Goal: Information Seeking & Learning: Check status

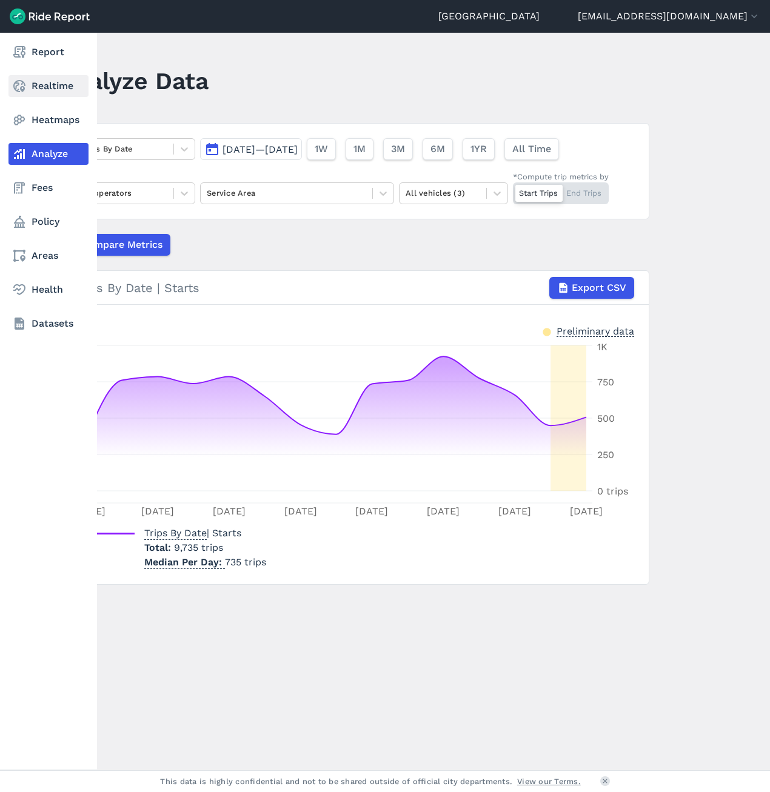
click at [65, 84] on link "Realtime" at bounding box center [48, 86] width 80 height 22
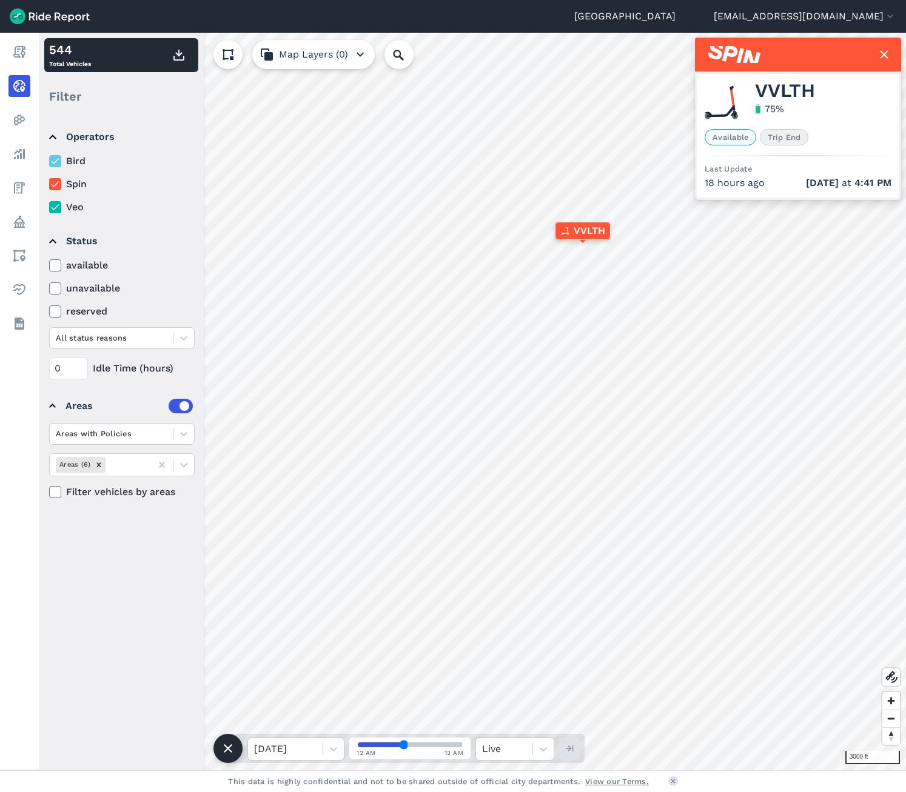
click at [769, 140] on span "Trip End" at bounding box center [784, 137] width 49 height 16
click at [769, 134] on span "Trip End" at bounding box center [784, 137] width 49 height 16
click at [58, 159] on use at bounding box center [55, 161] width 8 height 6
click at [49, 159] on input "Bird" at bounding box center [49, 158] width 0 height 8
click at [56, 197] on div "Bird Spin Veo" at bounding box center [122, 184] width 146 height 61
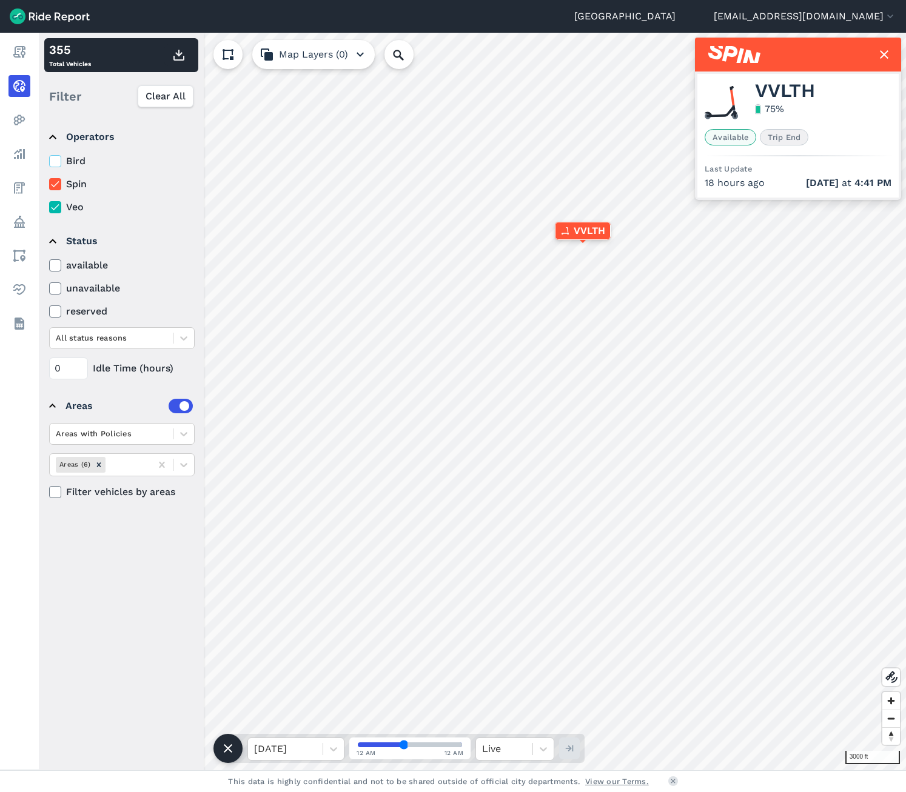
click at [59, 204] on icon at bounding box center [55, 207] width 11 height 12
click at [49, 204] on input "Veo" at bounding box center [49, 204] width 0 height 8
click at [59, 158] on icon at bounding box center [55, 161] width 11 height 12
click at [49, 158] on input "Bird" at bounding box center [49, 158] width 0 height 8
click at [55, 182] on icon at bounding box center [55, 184] width 11 height 12
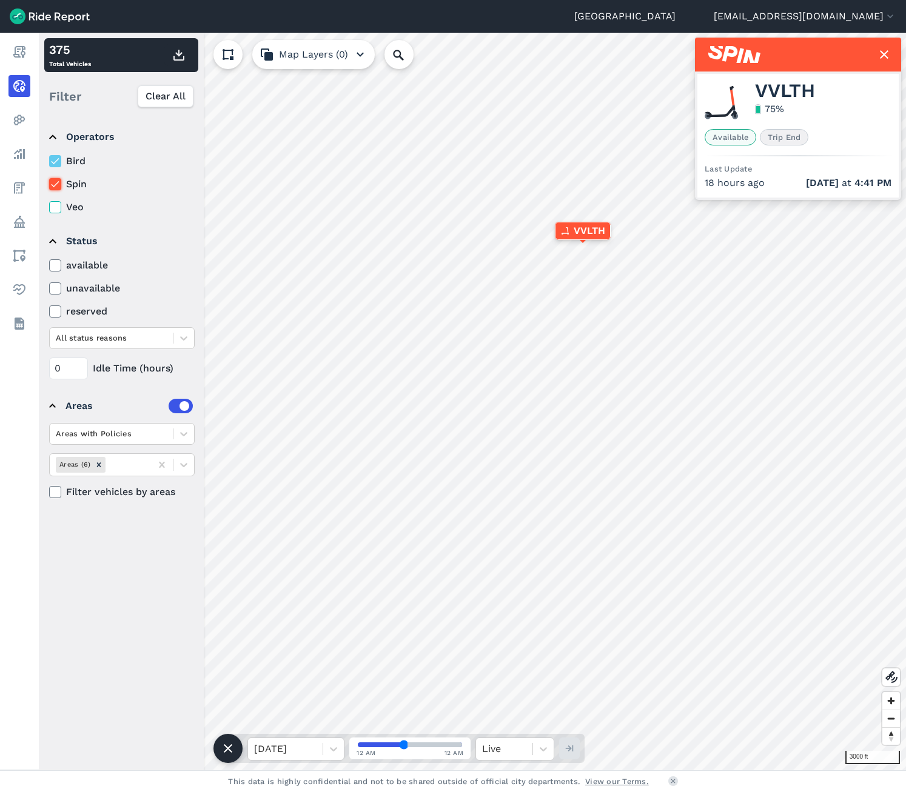
click at [49, 182] on input "Spin" at bounding box center [49, 181] width 0 height 8
click at [56, 159] on icon at bounding box center [55, 161] width 11 height 12
click at [49, 159] on input "Bird" at bounding box center [49, 158] width 0 height 8
click at [56, 183] on icon at bounding box center [55, 184] width 11 height 12
click at [49, 183] on input "Spin" at bounding box center [49, 181] width 0 height 8
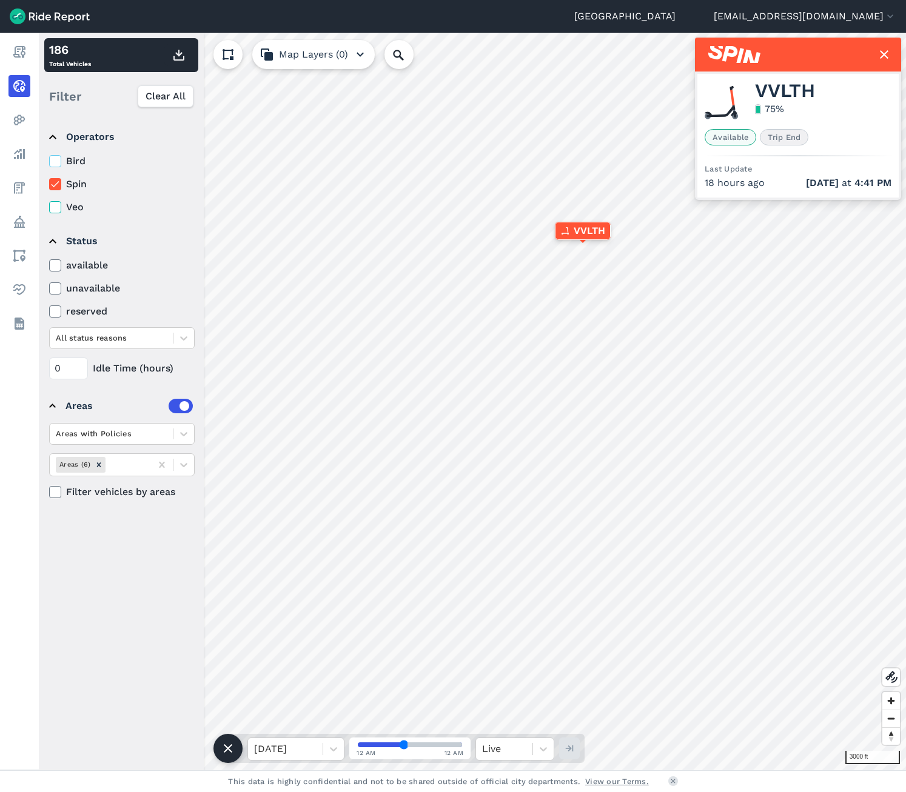
click at [55, 206] on icon at bounding box center [55, 207] width 11 height 12
click at [49, 206] on input "Veo" at bounding box center [49, 204] width 0 height 8
click at [56, 186] on icon at bounding box center [55, 184] width 11 height 12
click at [49, 185] on input "Spin" at bounding box center [49, 181] width 0 height 8
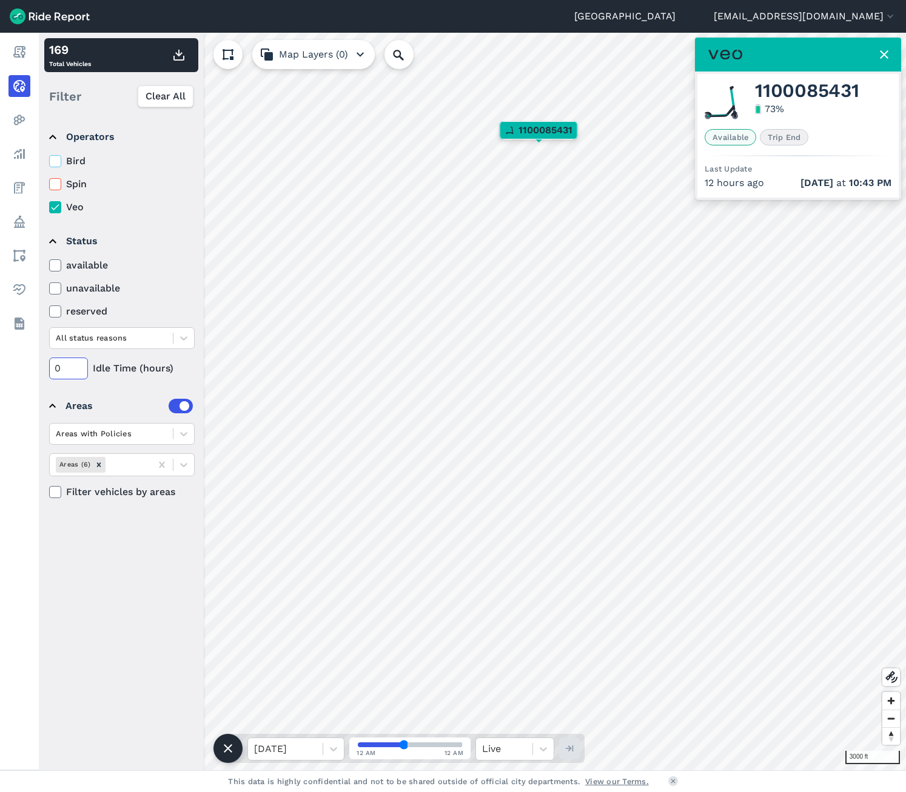
drag, startPoint x: 63, startPoint y: 370, endPoint x: 51, endPoint y: 371, distance: 12.1
click at [51, 371] on input "0" at bounding box center [68, 369] width 39 height 22
type input "75"
click at [118, 390] on summary "Areas" at bounding box center [121, 406] width 144 height 34
click at [53, 160] on icon at bounding box center [55, 161] width 11 height 12
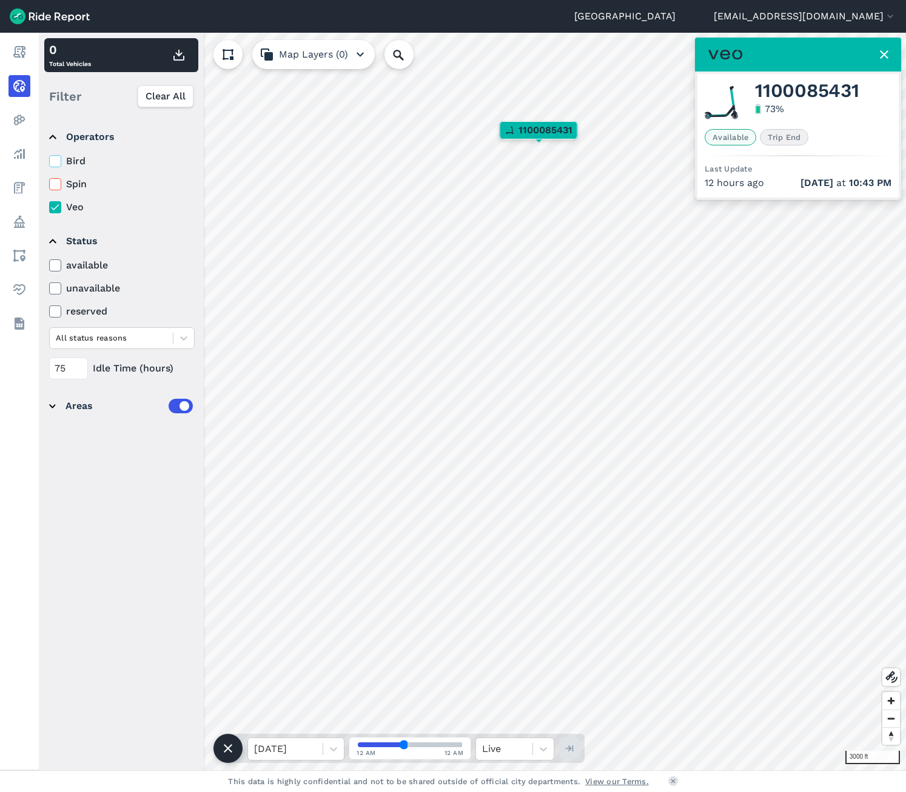
click at [49, 160] on input "Bird" at bounding box center [49, 158] width 0 height 8
click at [55, 186] on use at bounding box center [55, 184] width 8 height 6
click at [49, 185] on input "Spin" at bounding box center [49, 181] width 0 height 8
click at [769, 52] on use at bounding box center [884, 54] width 8 height 8
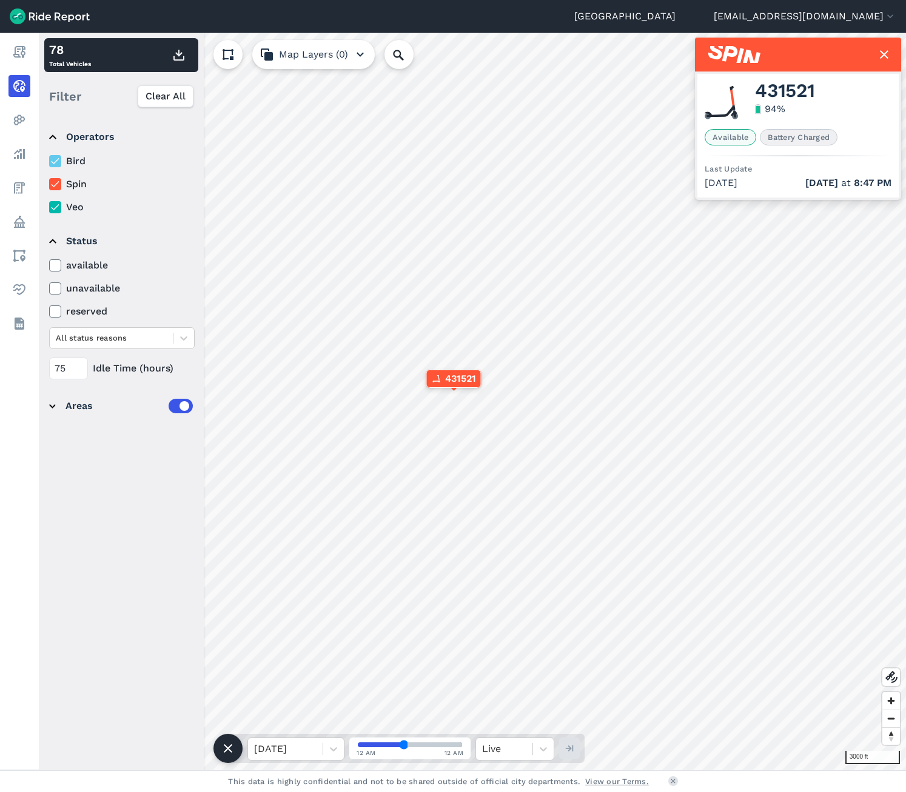
click at [59, 163] on icon at bounding box center [55, 161] width 11 height 12
click at [49, 162] on input "Bird" at bounding box center [49, 158] width 0 height 8
click at [57, 205] on icon at bounding box center [55, 207] width 11 height 12
click at [49, 205] on input "Veo" at bounding box center [49, 204] width 0 height 8
click at [59, 181] on icon at bounding box center [55, 184] width 11 height 12
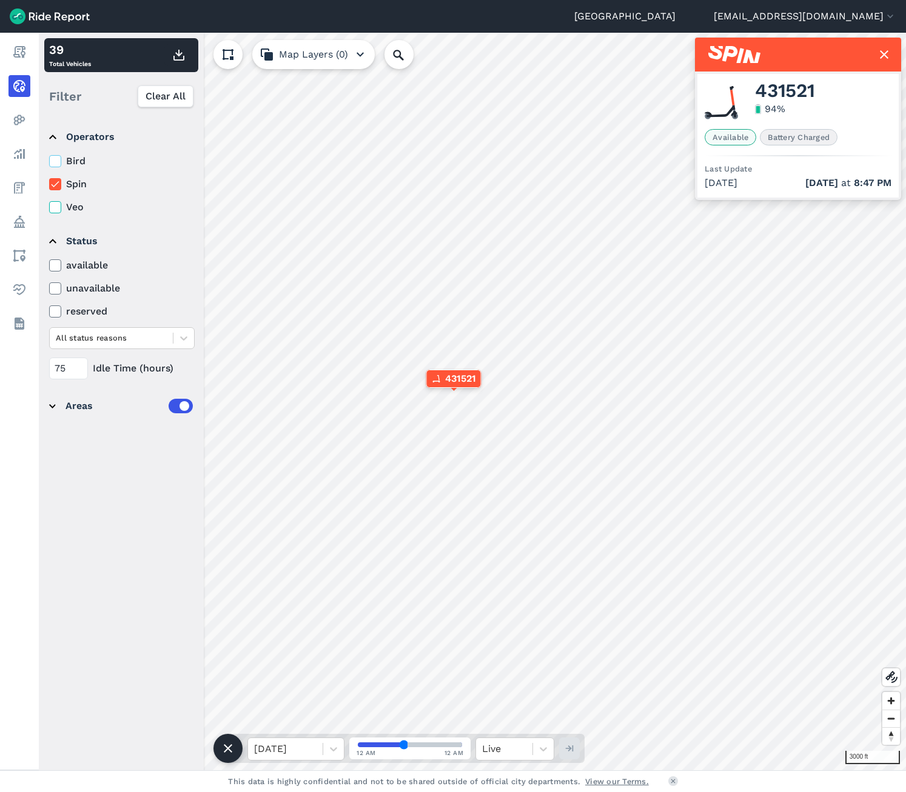
click at [49, 181] on input "Spin" at bounding box center [49, 181] width 0 height 8
click at [64, 161] on label "Bird" at bounding box center [122, 161] width 146 height 15
click at [49, 161] on input "Bird" at bounding box center [49, 158] width 0 height 8
click at [57, 166] on icon at bounding box center [55, 161] width 11 height 12
click at [49, 162] on input "Bird" at bounding box center [49, 158] width 0 height 8
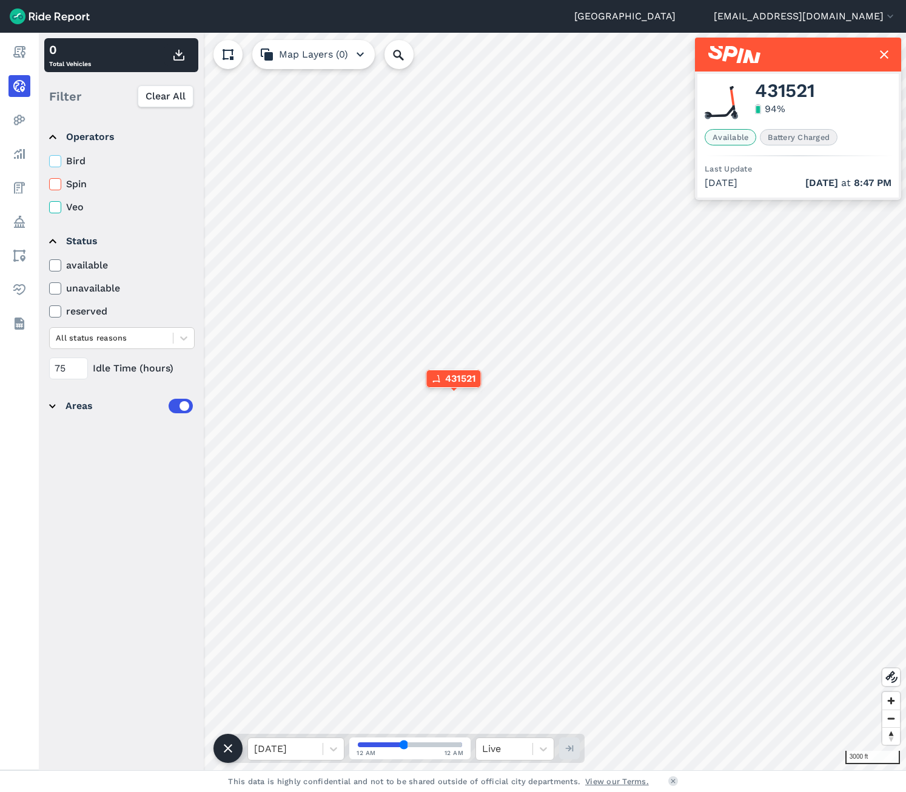
click at [58, 208] on icon at bounding box center [55, 207] width 11 height 12
click at [49, 208] on input "Veo" at bounding box center [49, 204] width 0 height 8
drag, startPoint x: 56, startPoint y: 206, endPoint x: 56, endPoint y: 196, distance: 9.7
click at [56, 205] on icon at bounding box center [55, 207] width 11 height 12
click at [49, 205] on input "Veo" at bounding box center [49, 204] width 0 height 8
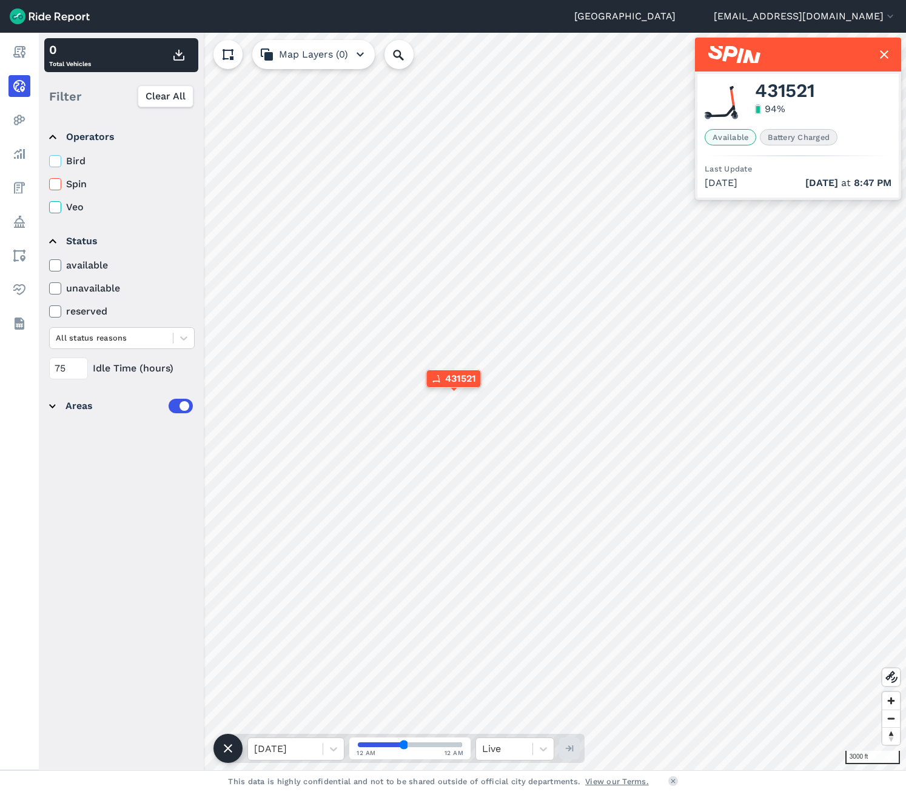
click at [56, 158] on icon at bounding box center [55, 161] width 11 height 12
click at [49, 158] on input "Bird" at bounding box center [49, 158] width 0 height 8
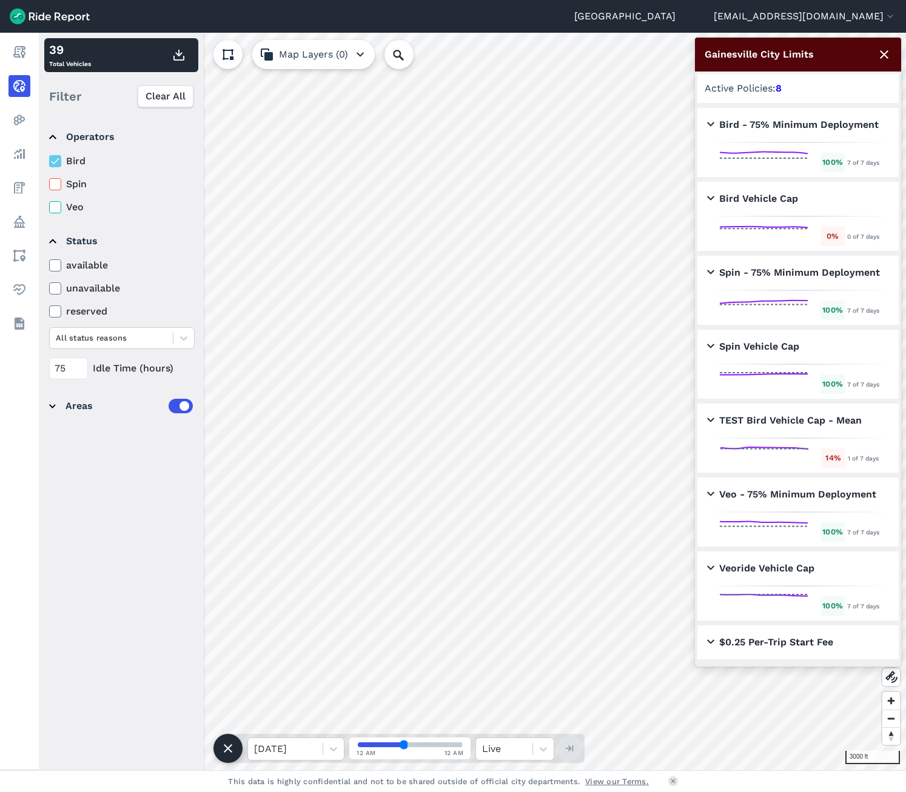
click at [52, 162] on use at bounding box center [55, 161] width 8 height 6
click at [49, 162] on input "Bird" at bounding box center [49, 158] width 0 height 8
click at [59, 185] on icon at bounding box center [55, 184] width 11 height 12
click at [49, 185] on input "Spin" at bounding box center [49, 181] width 0 height 8
click at [52, 164] on icon at bounding box center [55, 161] width 11 height 12
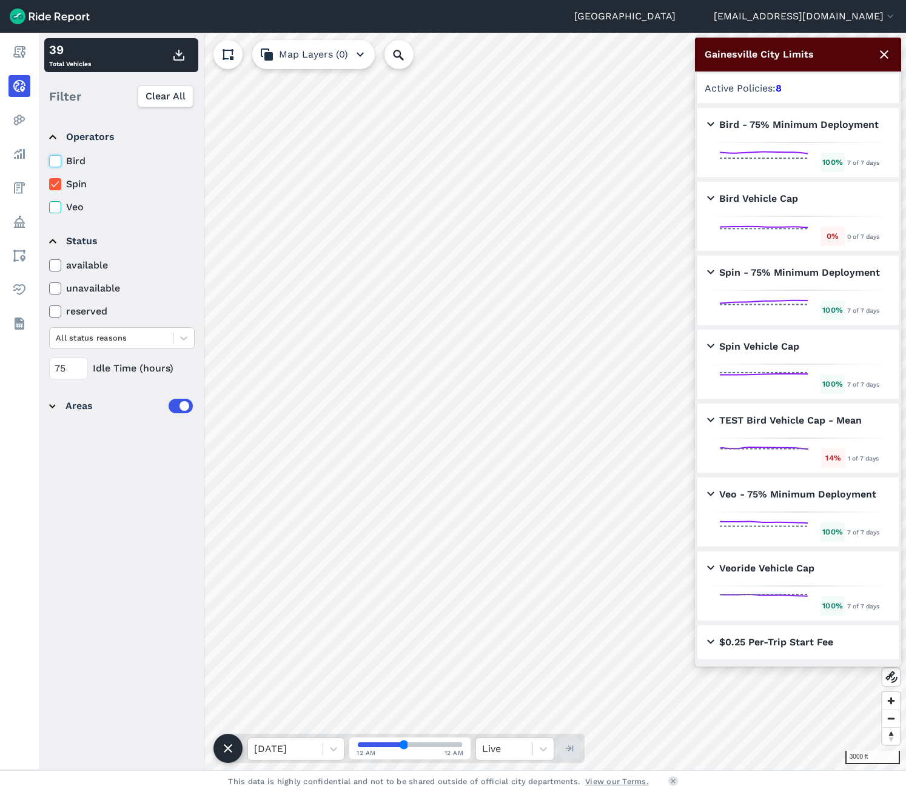
click at [49, 162] on input "Bird" at bounding box center [49, 158] width 0 height 8
click at [56, 207] on use at bounding box center [55, 207] width 8 height 6
click at [49, 207] on input "Veo" at bounding box center [49, 204] width 0 height 8
click at [769, 227] on icon at bounding box center [764, 236] width 94 height 29
click at [714, 197] on h2 "Bird Vehicle Cap" at bounding box center [752, 199] width 91 height 15
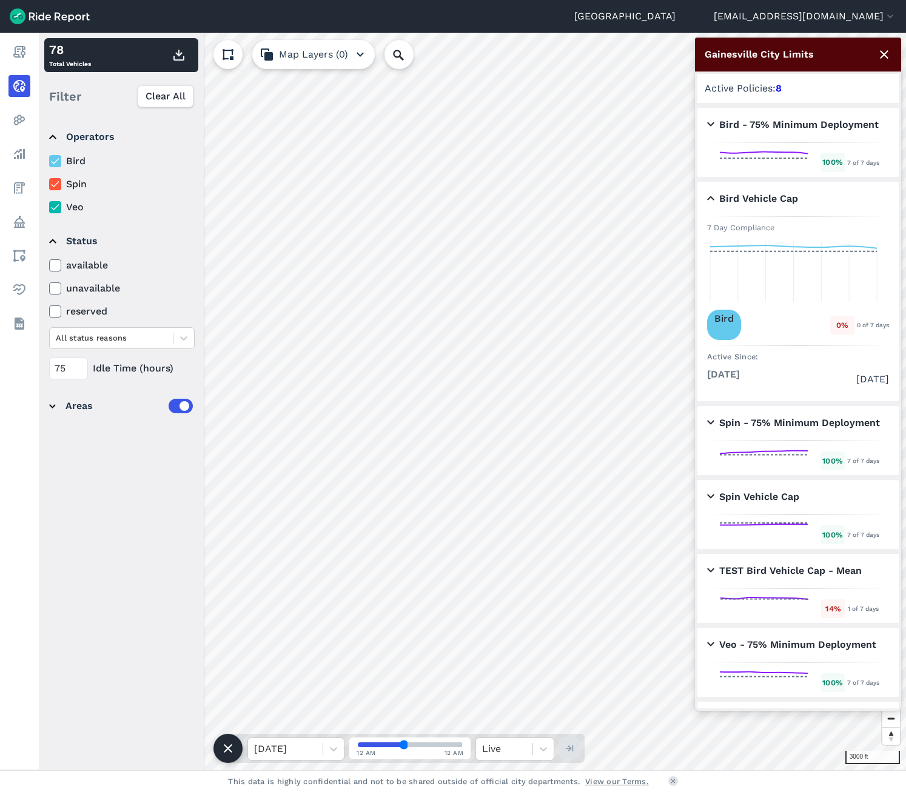
click at [710, 126] on h2 "Bird - 75% Minimum Deployment" at bounding box center [793, 125] width 172 height 15
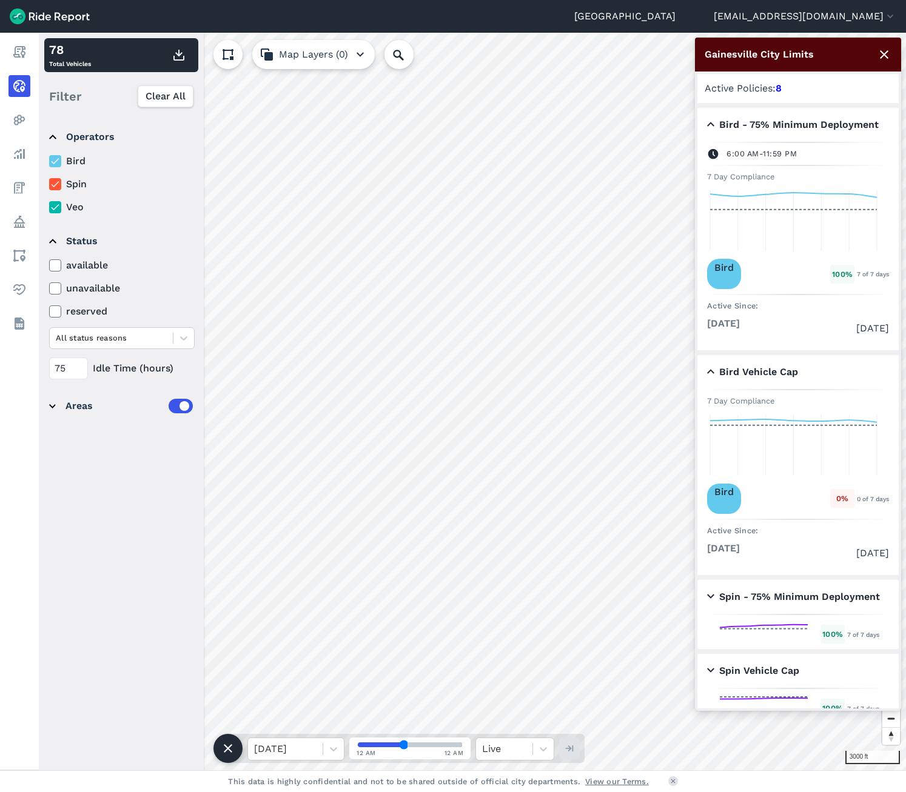
click at [711, 594] on h2 "Spin - 75% Minimum Deployment" at bounding box center [793, 597] width 173 height 15
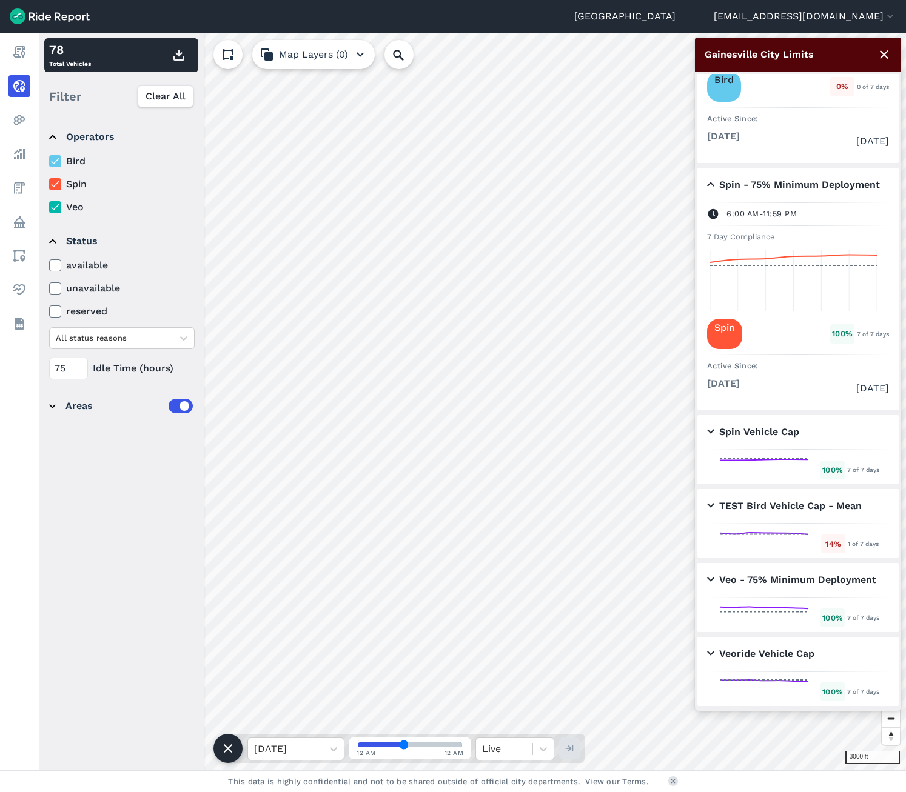
scroll to position [424, 0]
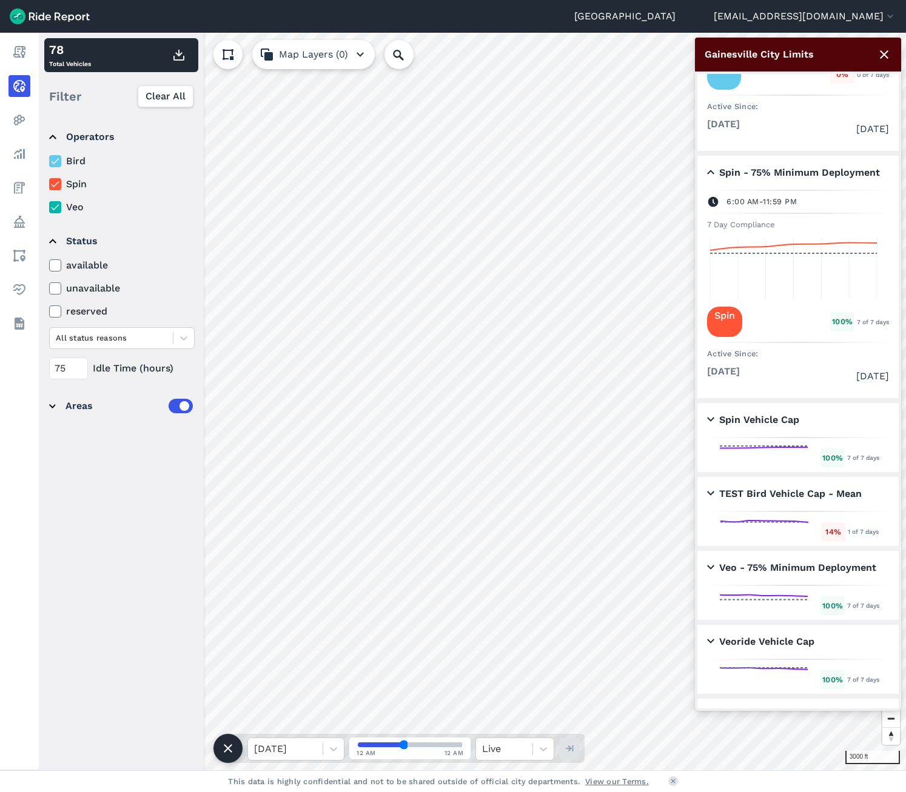
click at [711, 417] on h2 "Spin Vehicle Cap" at bounding box center [753, 420] width 92 height 15
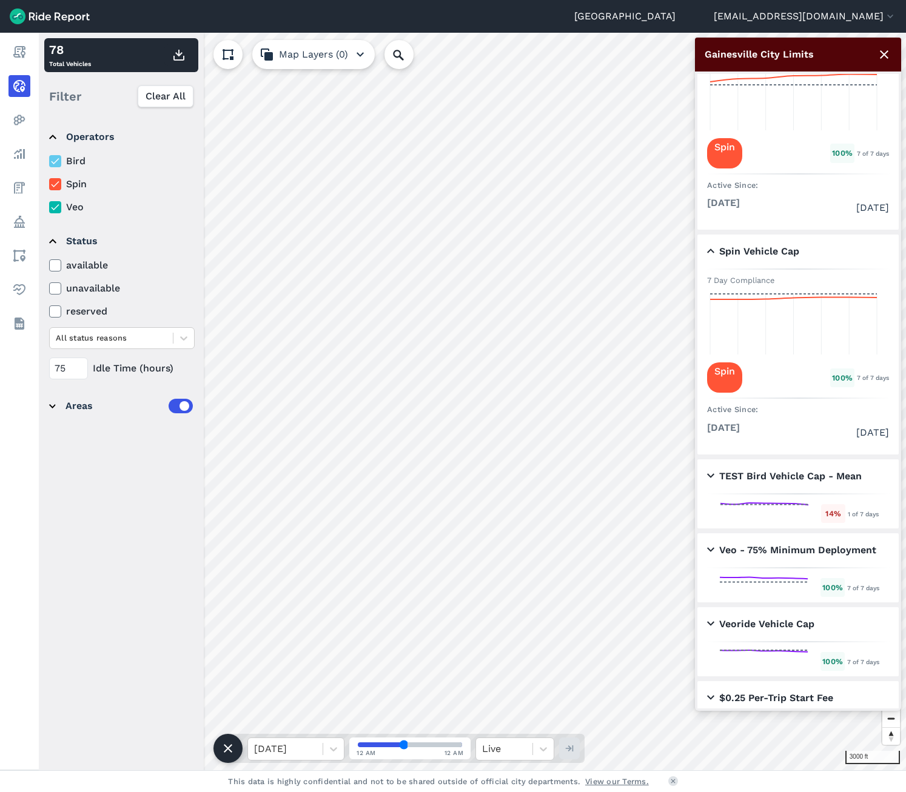
scroll to position [598, 0]
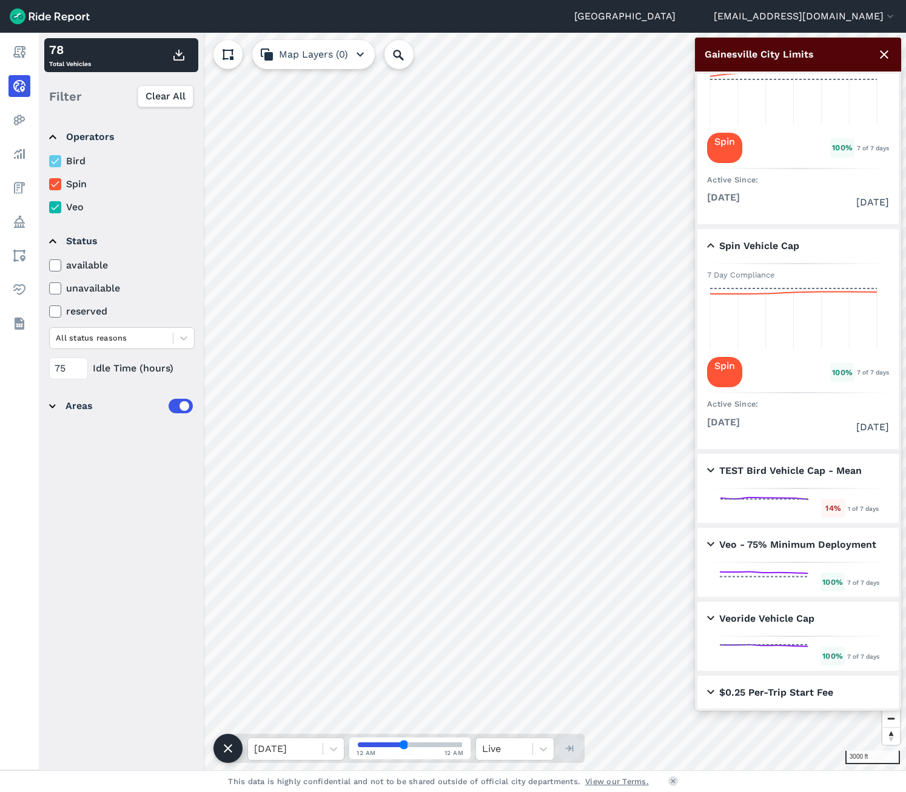
click at [711, 540] on h2 "Veo - 75% Minimum Deployment" at bounding box center [791, 545] width 169 height 15
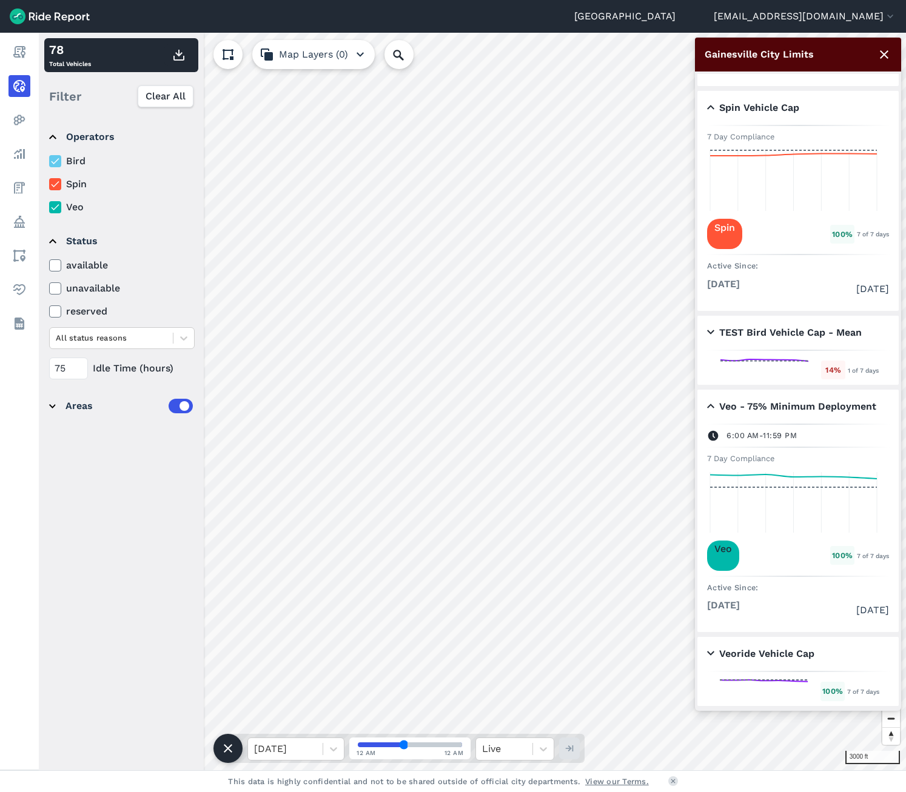
scroll to position [771, 0]
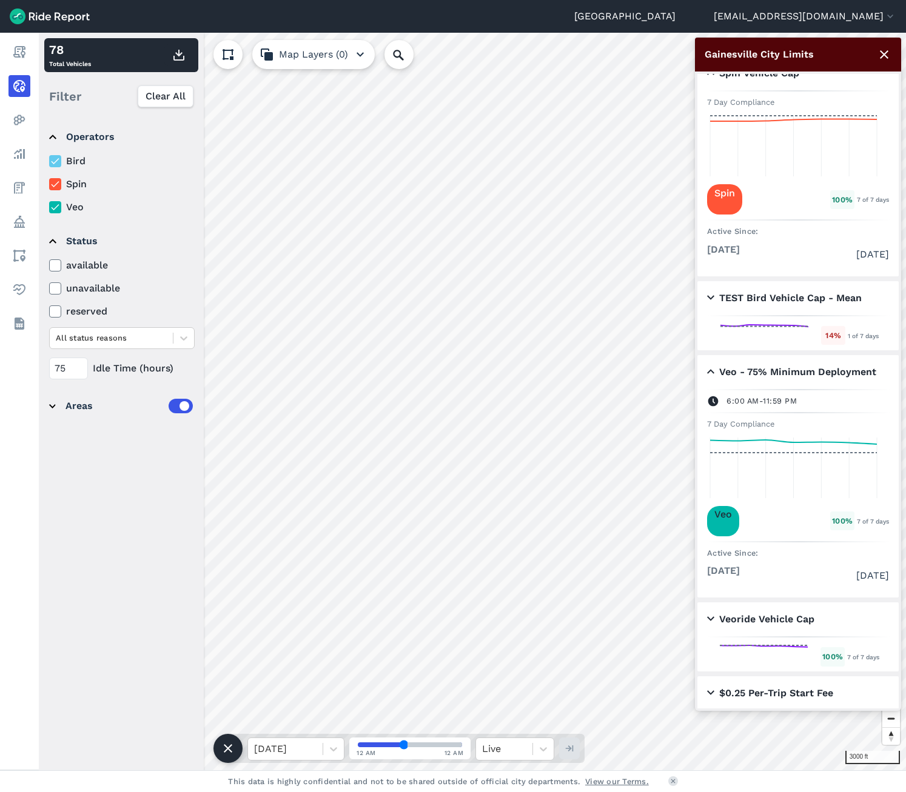
click at [712, 612] on h2 "Veoride Vehicle Cap" at bounding box center [760, 619] width 107 height 15
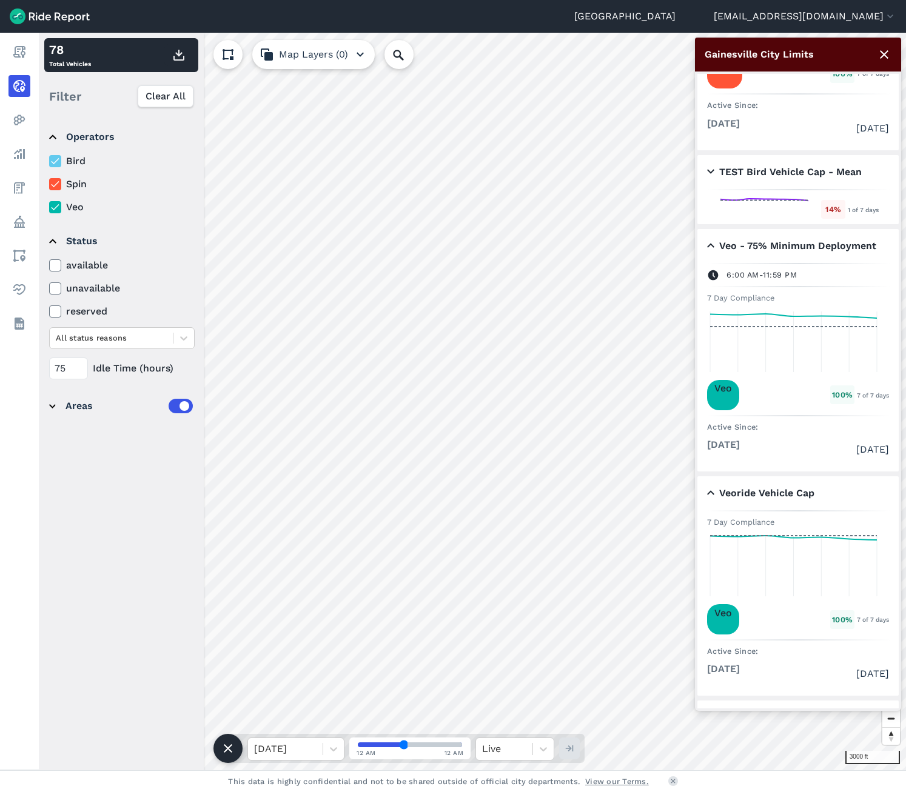
scroll to position [922, 0]
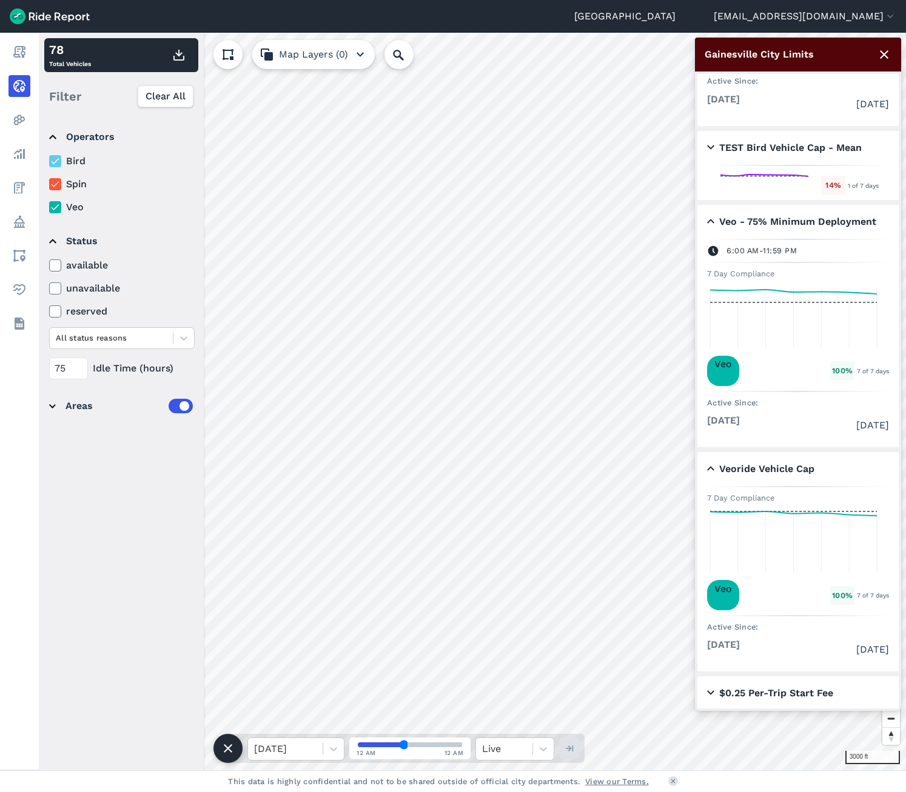
click at [708, 686] on h2 "$0.25 Per-Trip Start Fee" at bounding box center [770, 693] width 126 height 15
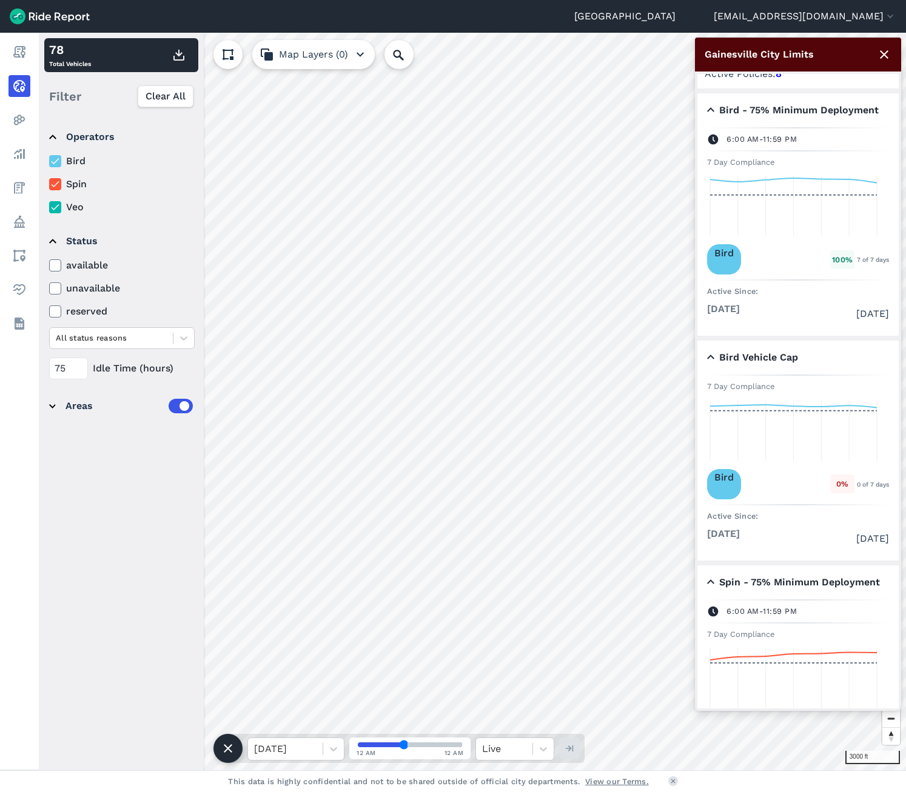
scroll to position [0, 0]
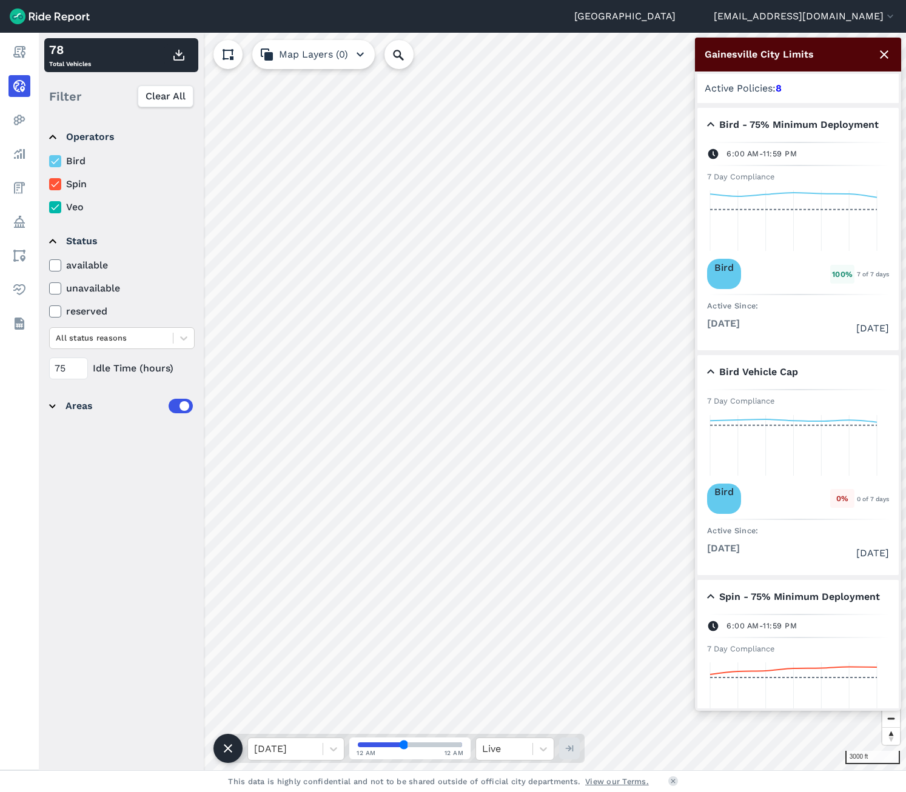
click at [769, 420] on icon at bounding box center [793, 421] width 167 height 3
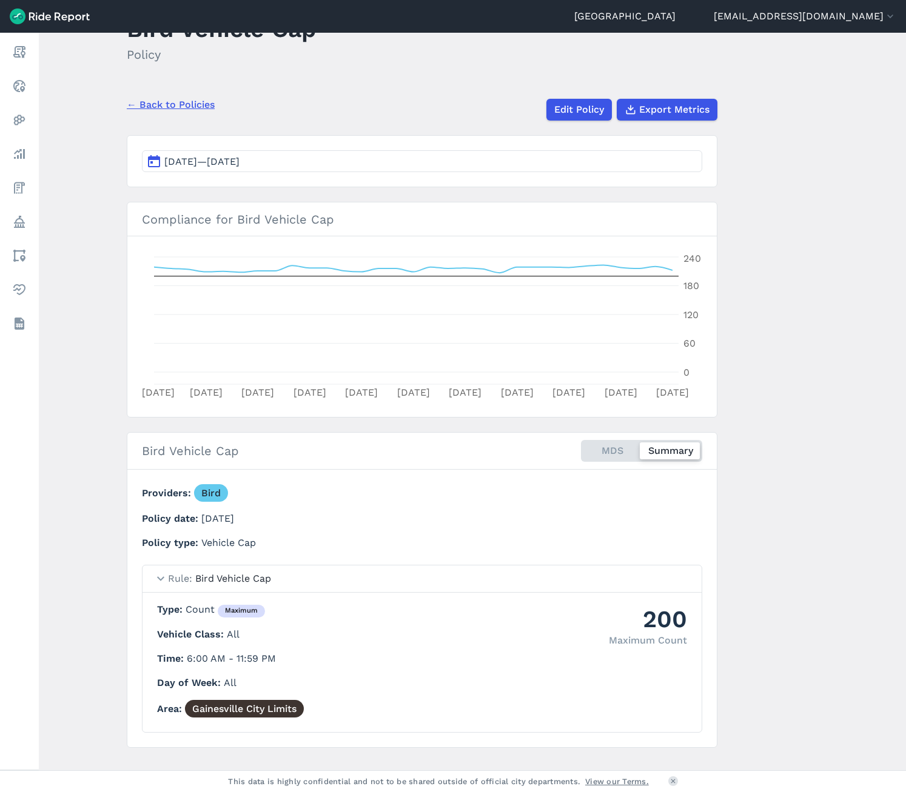
scroll to position [70, 0]
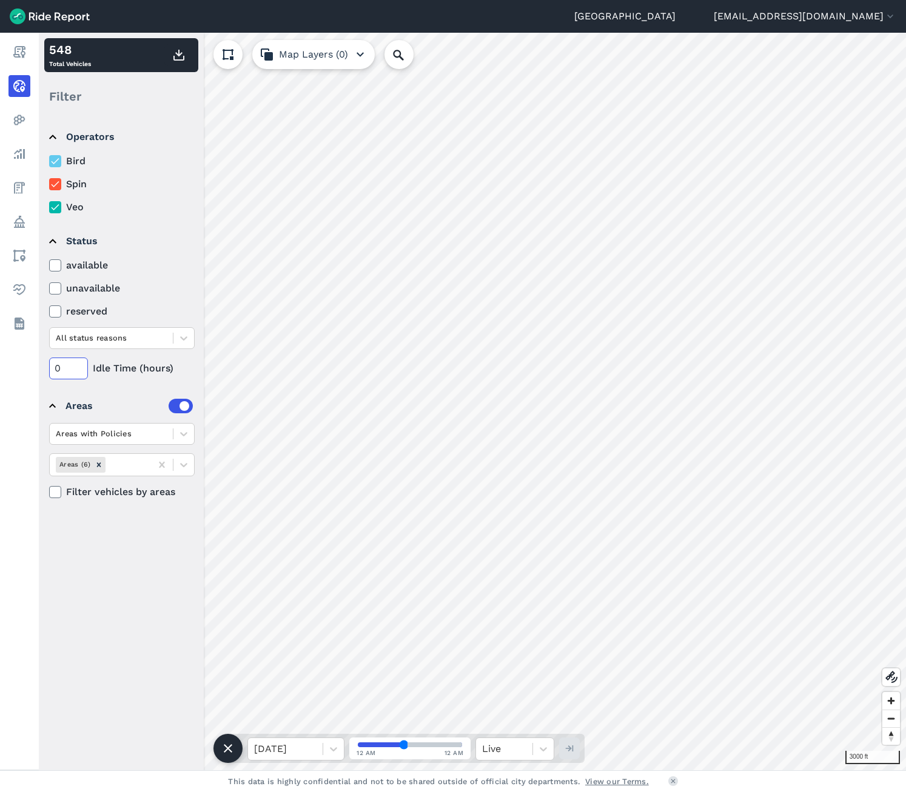
drag, startPoint x: 63, startPoint y: 367, endPoint x: 52, endPoint y: 368, distance: 11.6
click at [52, 368] on input "0" at bounding box center [68, 369] width 39 height 22
click at [57, 179] on icon at bounding box center [55, 184] width 11 height 12
click at [49, 179] on input "Spin" at bounding box center [49, 181] width 0 height 8
click at [54, 207] on icon at bounding box center [55, 207] width 11 height 12
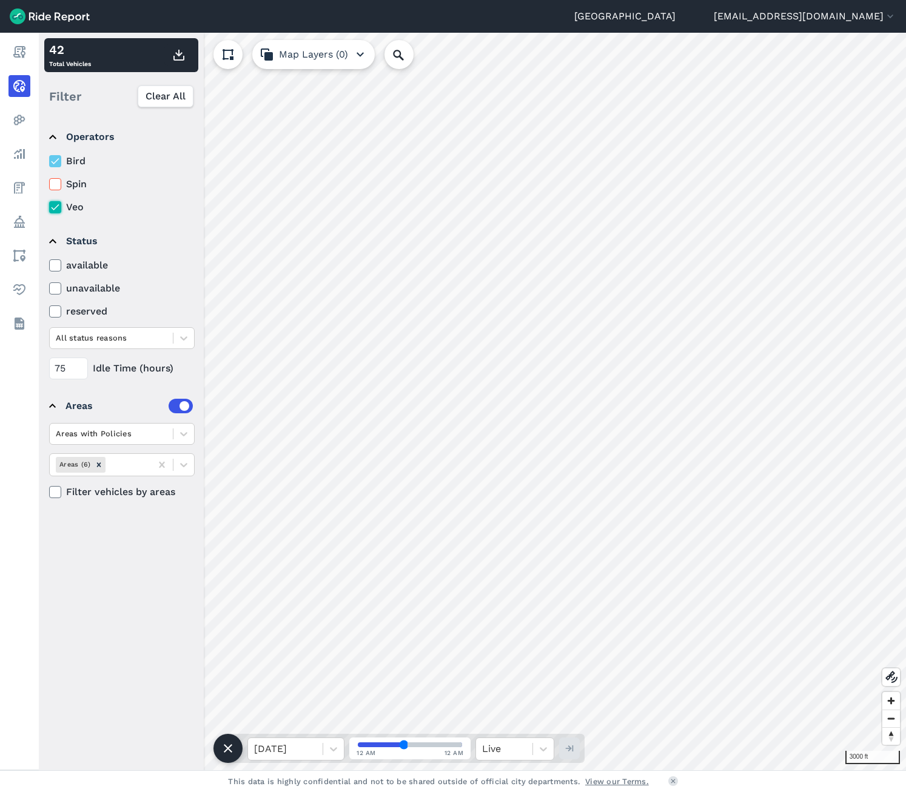
click at [49, 207] on input "Veo" at bounding box center [49, 204] width 0 height 8
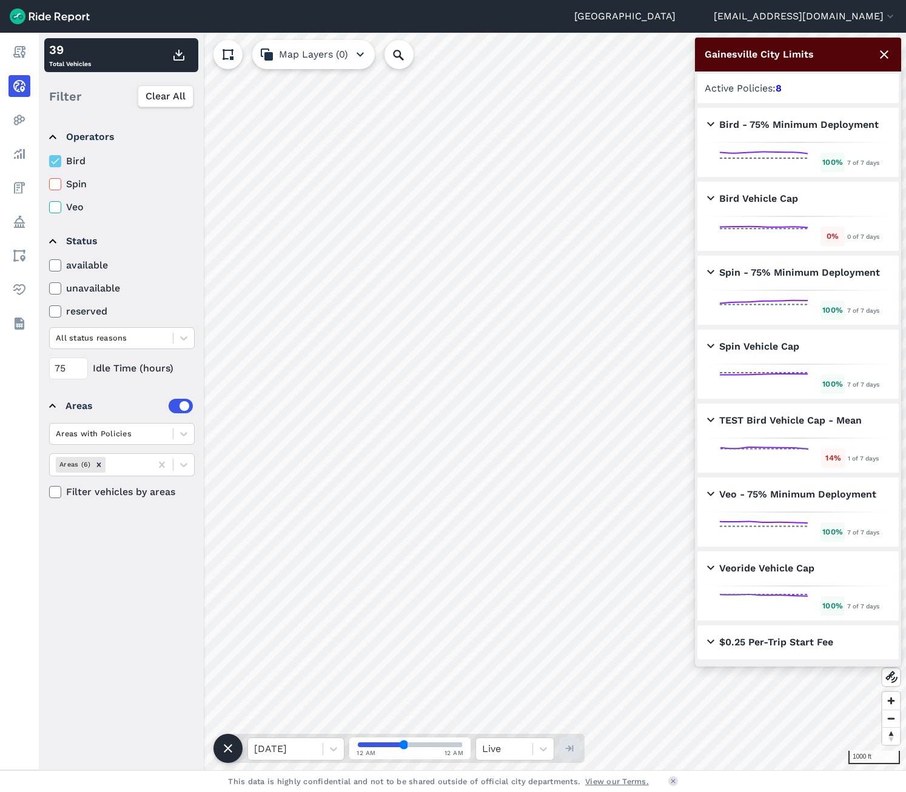
click at [711, 198] on h2 "Bird Vehicle Cap" at bounding box center [752, 199] width 91 height 15
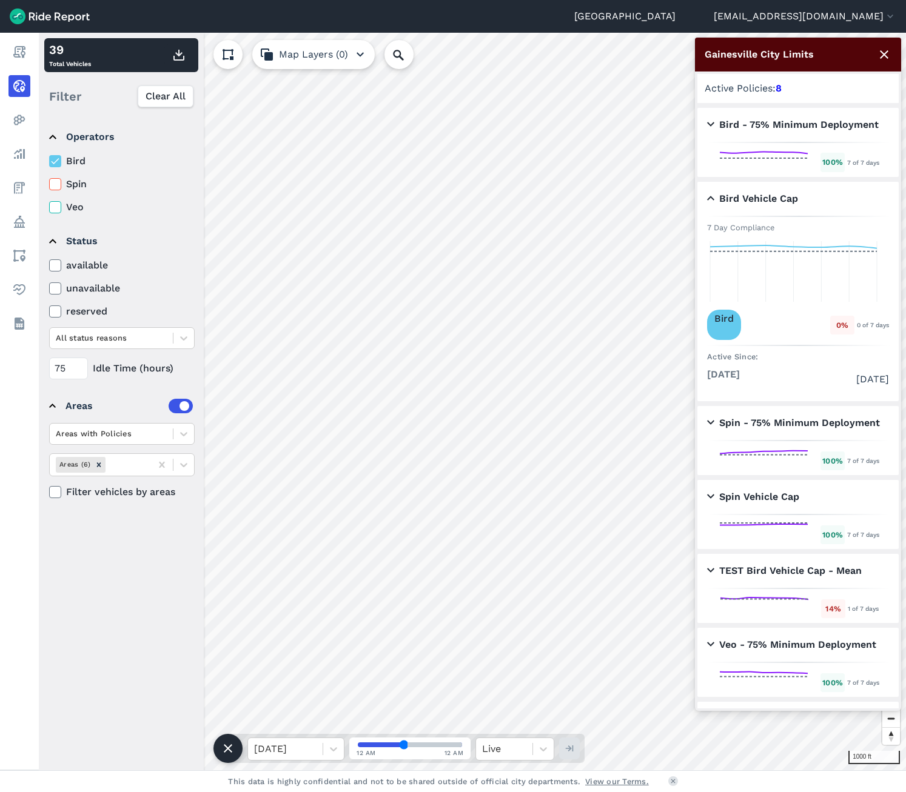
click at [769, 53] on icon at bounding box center [884, 54] width 15 height 15
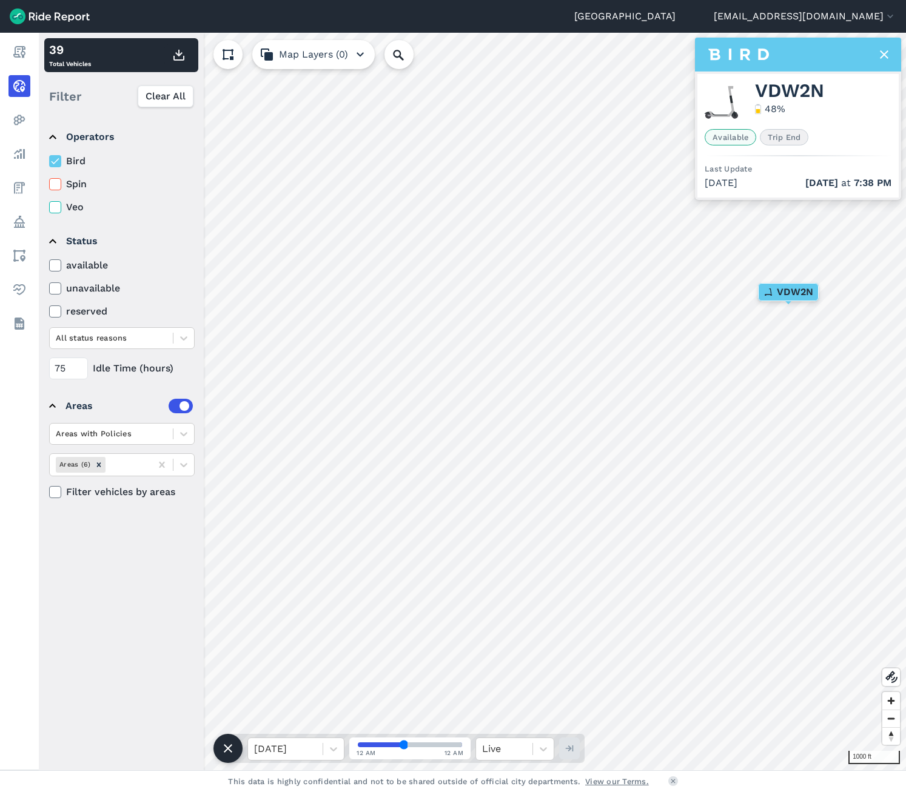
click at [769, 52] on icon at bounding box center [884, 54] width 15 height 15
drag, startPoint x: 65, startPoint y: 370, endPoint x: 53, endPoint y: 370, distance: 12.1
click at [53, 370] on input "75" at bounding box center [68, 369] width 39 height 22
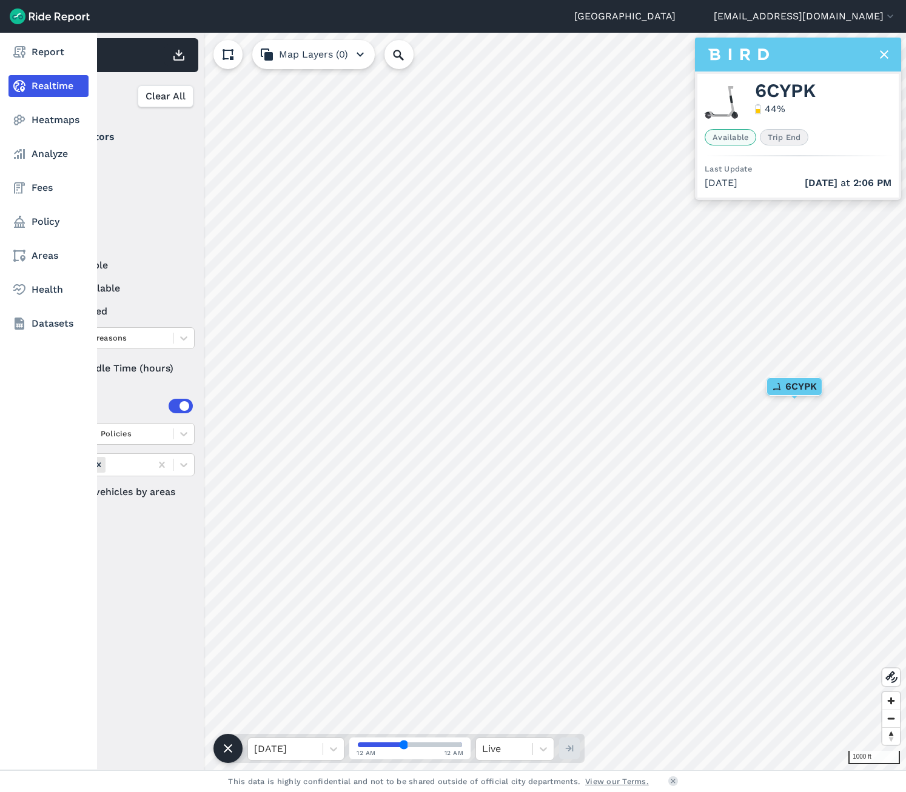
drag, startPoint x: 58, startPoint y: 370, endPoint x: 35, endPoint y: 370, distance: 23.0
click at [35, 370] on div "Report Realtime Heatmaps Analyze Fees Policy Areas Health Datasets 1000 ft × 6C…" at bounding box center [453, 402] width 906 height 738
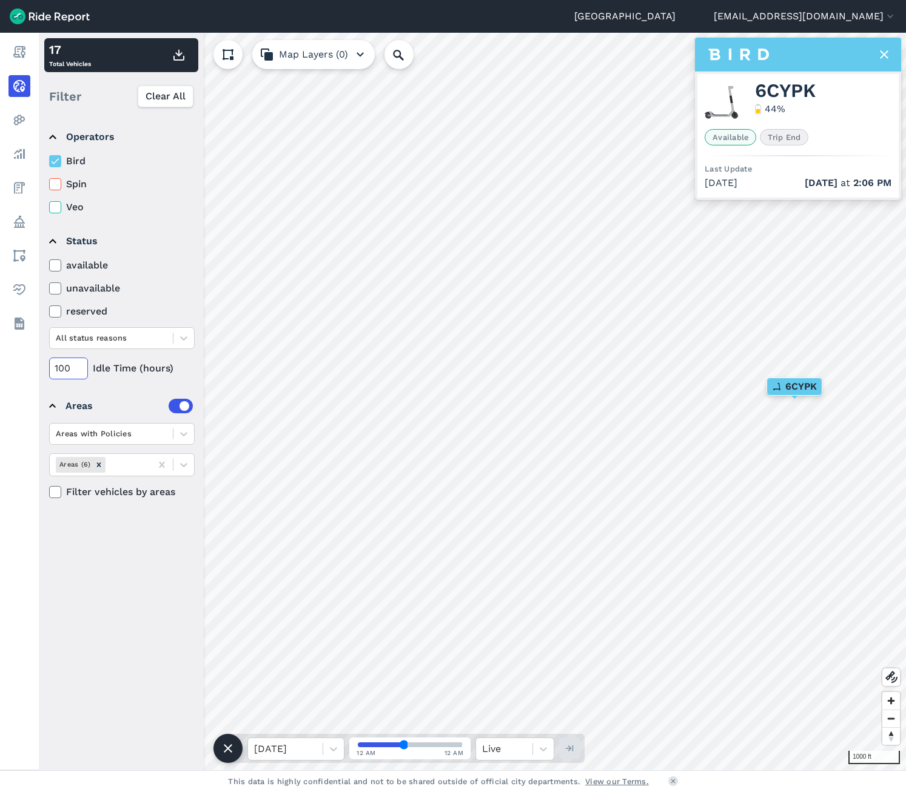
type input "100"
click at [121, 391] on summary "Areas" at bounding box center [121, 406] width 144 height 34
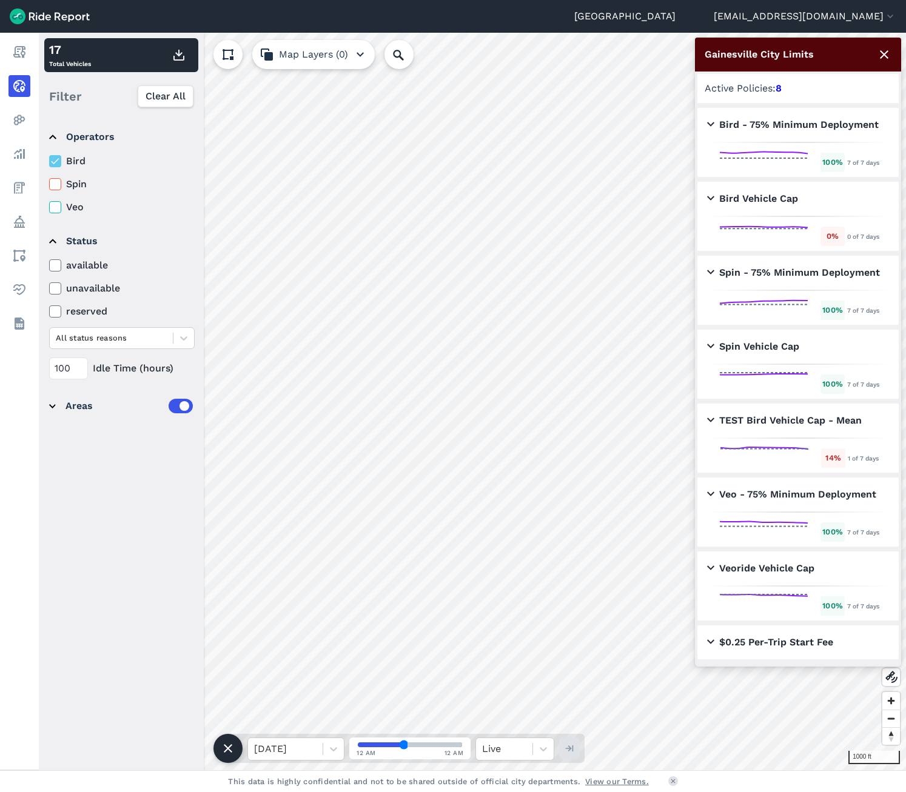
click at [769, 219] on div "Bird Vehicle Cap 0 % 0 of 7 days" at bounding box center [797, 216] width 201 height 69
click at [769, 235] on icon at bounding box center [764, 236] width 94 height 29
click at [709, 197] on h2 "Bird Vehicle Cap" at bounding box center [752, 199] width 91 height 15
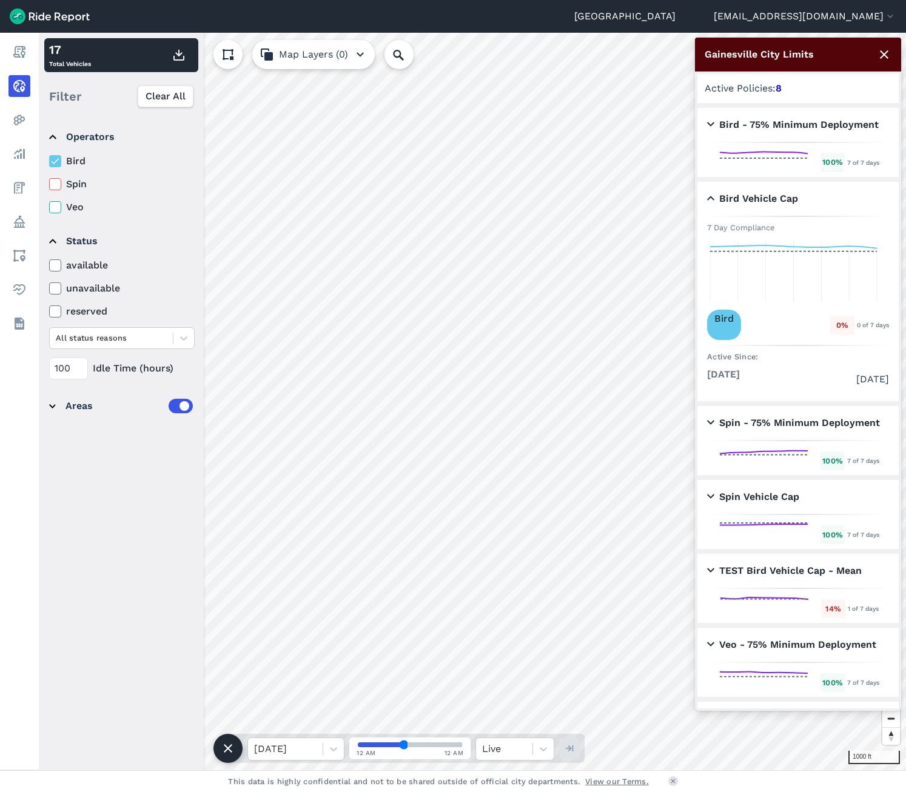
click at [757, 264] on icon at bounding box center [793, 271] width 173 height 67
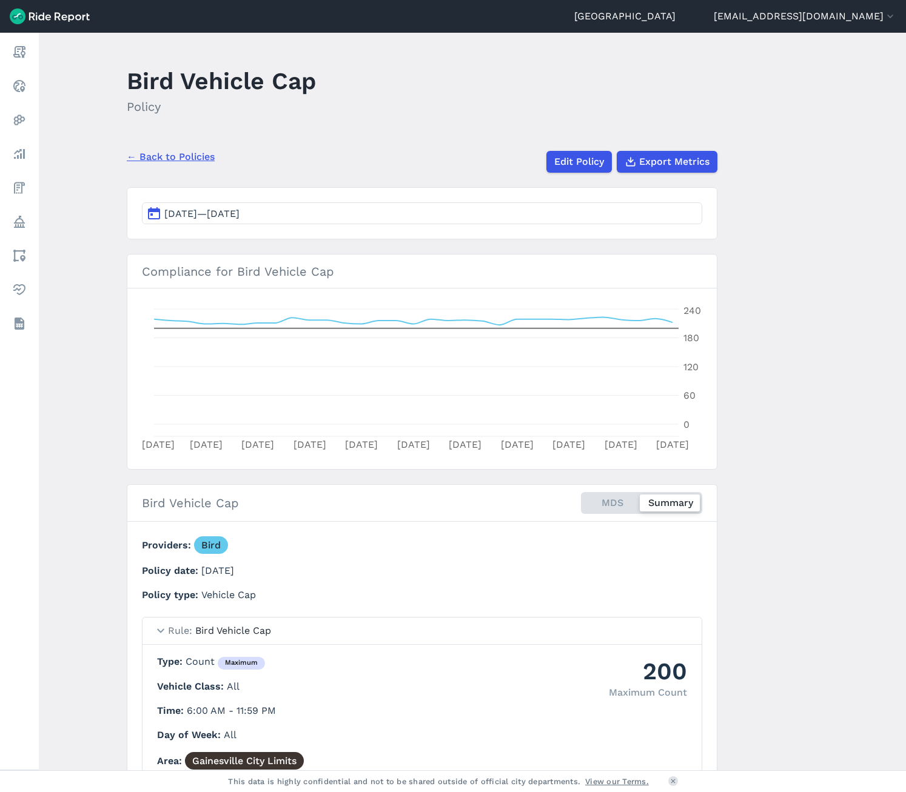
click at [765, 269] on main "Bird Vehicle Cap Policy ← Back to Policies Edit Policy Export Metrics [DATE]—[D…" at bounding box center [472, 402] width 867 height 738
click at [607, 501] on div "MDS Summary" at bounding box center [641, 503] width 121 height 22
click at [581, 500] on input "MDS Summary" at bounding box center [581, 496] width 0 height 8
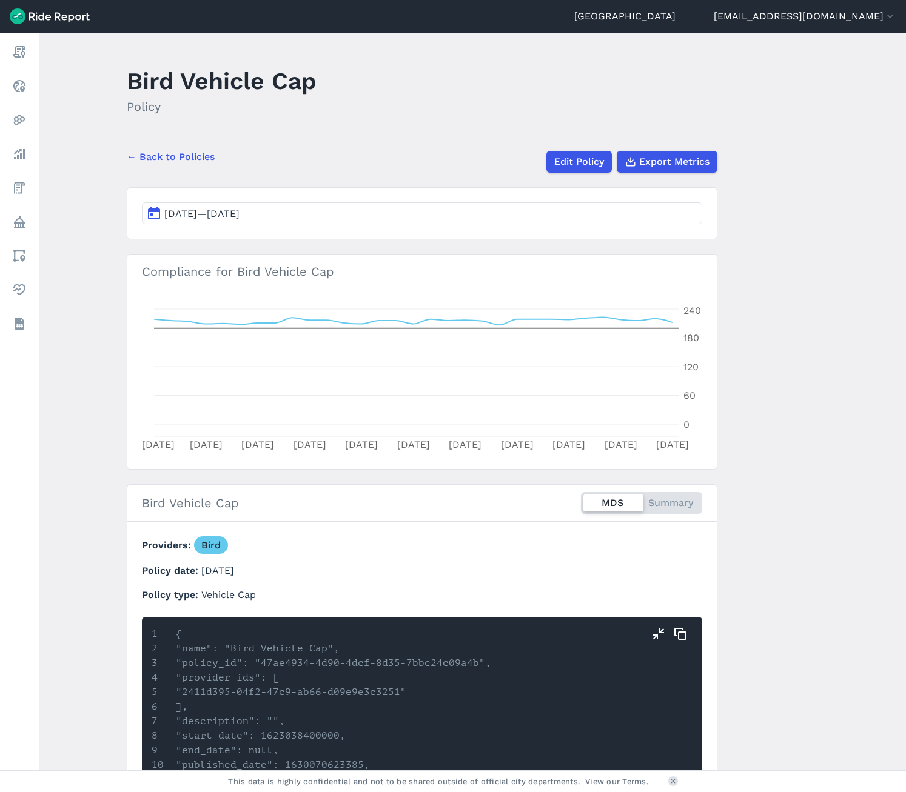
click at [678, 500] on div "MDS Summary" at bounding box center [641, 503] width 121 height 22
click at [581, 500] on input "MDS Summary" at bounding box center [581, 496] width 0 height 8
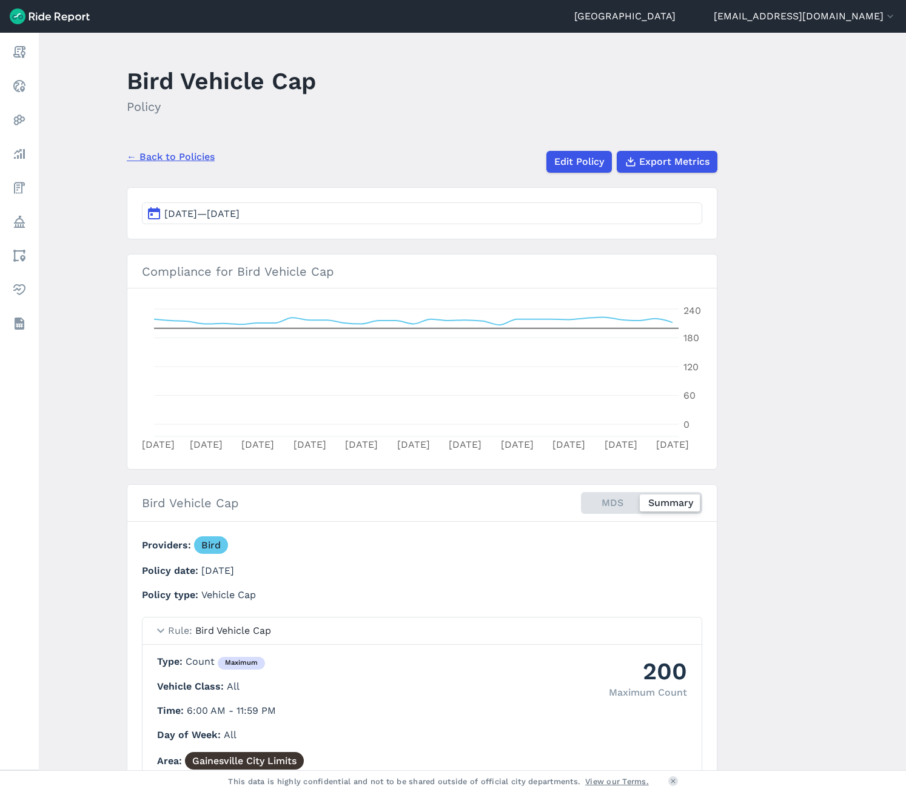
click at [356, 213] on button "[DATE]—[DATE]" at bounding box center [422, 213] width 560 height 22
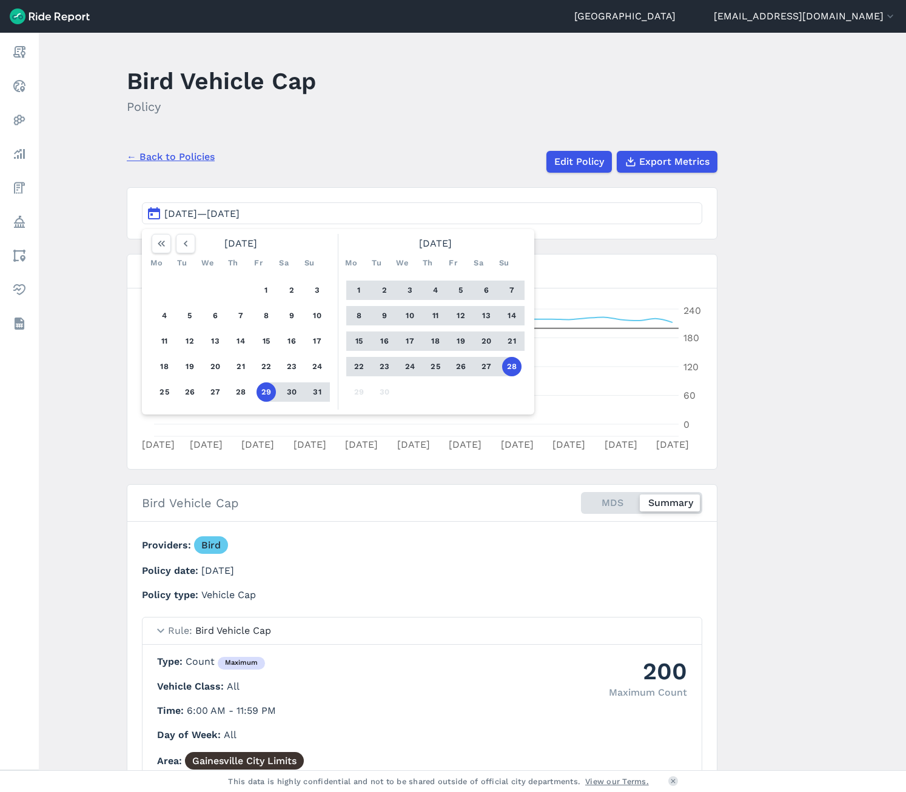
click at [485, 339] on button "20" at bounding box center [486, 341] width 19 height 19
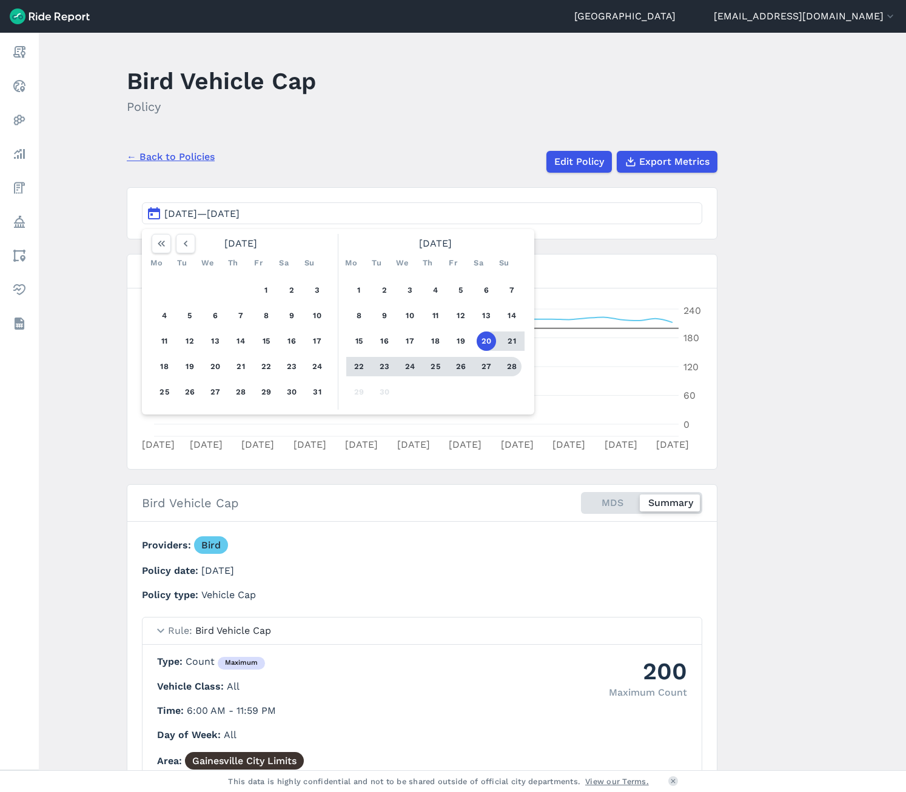
click at [508, 366] on button "28" at bounding box center [511, 366] width 19 height 19
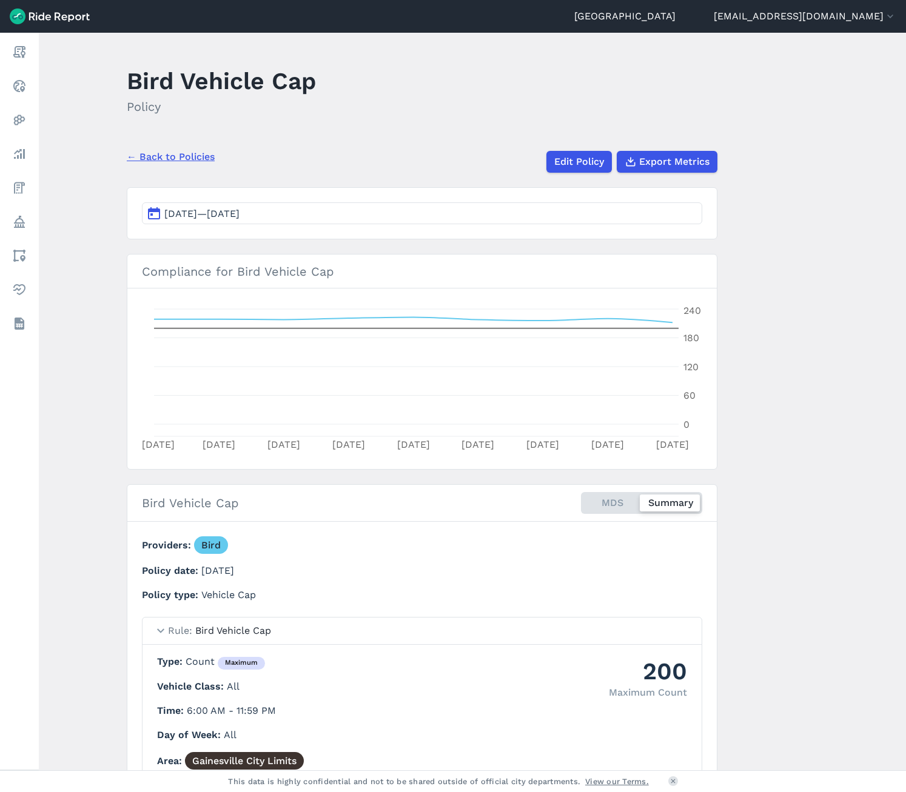
click at [757, 310] on main "Bird Vehicle Cap Policy ← Back to Policies Edit Policy Export Metrics [DATE]—[D…" at bounding box center [472, 402] width 867 height 738
